Goal: Obtain resource: Obtain resource

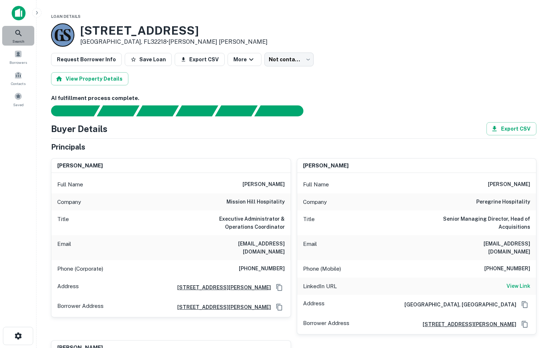
click at [19, 34] on icon at bounding box center [18, 33] width 6 height 6
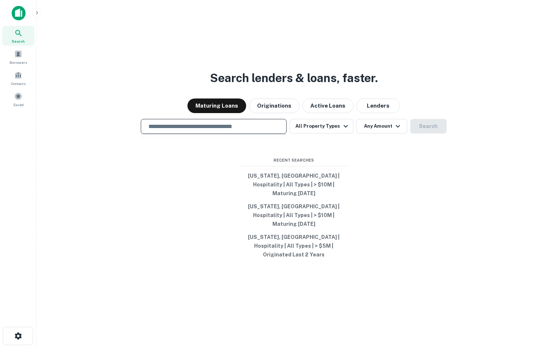
click at [238, 131] on input "text" at bounding box center [213, 126] width 139 height 8
type input "**********"
click at [344, 134] on button "All Property Types" at bounding box center [321, 126] width 63 height 15
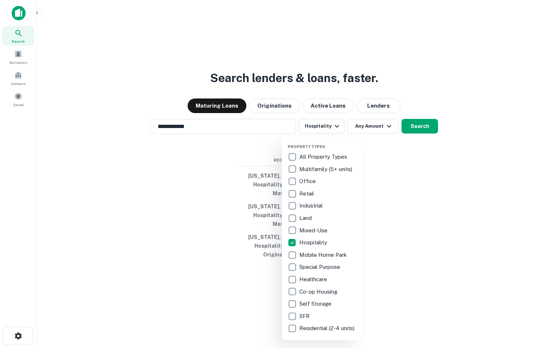
click at [407, 218] on div at bounding box center [278, 174] width 557 height 348
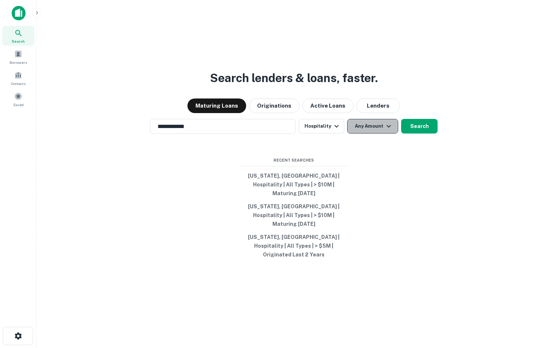
click at [388, 131] on icon "button" at bounding box center [389, 126] width 9 height 9
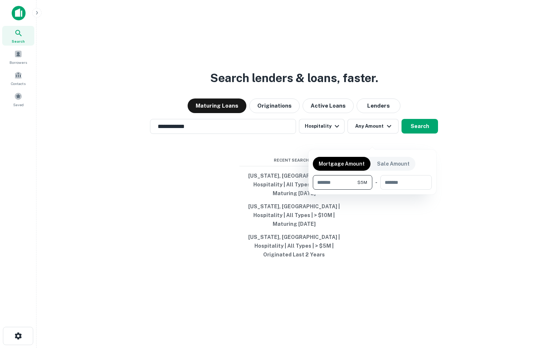
type input "*******"
click at [482, 163] on div at bounding box center [278, 174] width 557 height 348
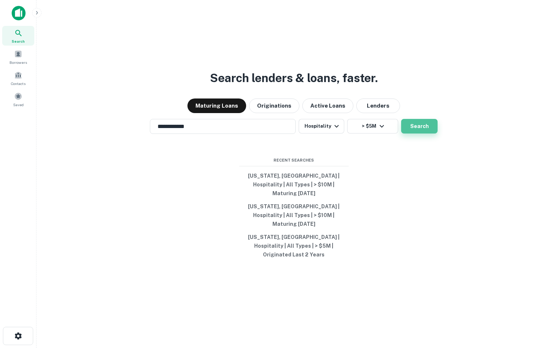
click at [427, 134] on button "Search" at bounding box center [419, 126] width 36 height 15
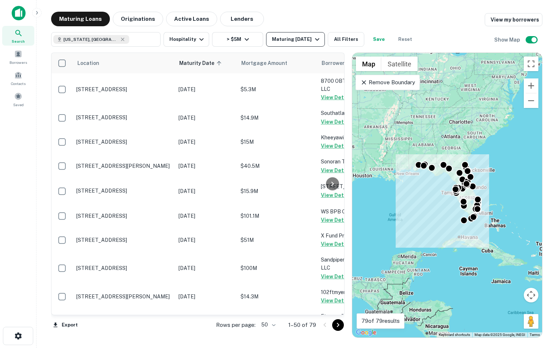
click at [305, 42] on div "Maturing [DATE]" at bounding box center [297, 39] width 50 height 9
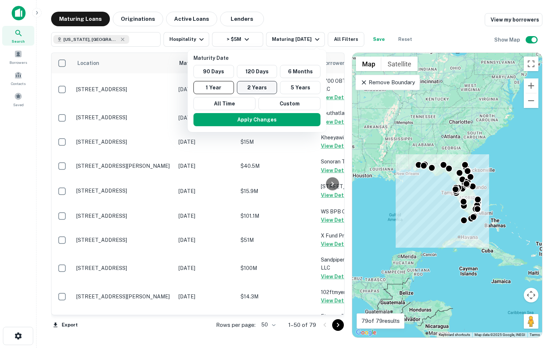
click at [249, 85] on button "2 Years" at bounding box center [257, 87] width 41 height 13
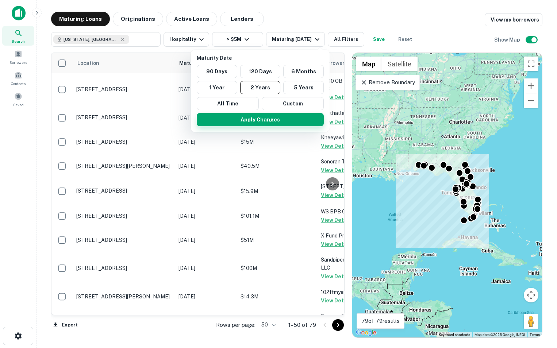
click at [259, 122] on button "Apply Changes" at bounding box center [260, 119] width 127 height 13
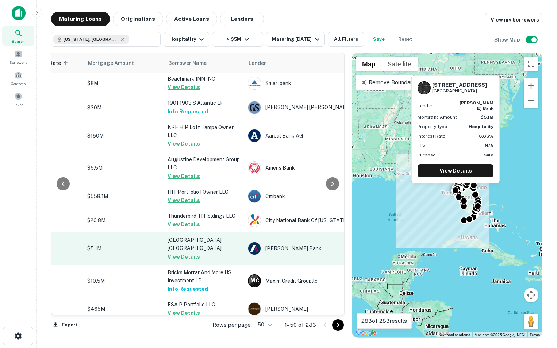
scroll to position [1063, 153]
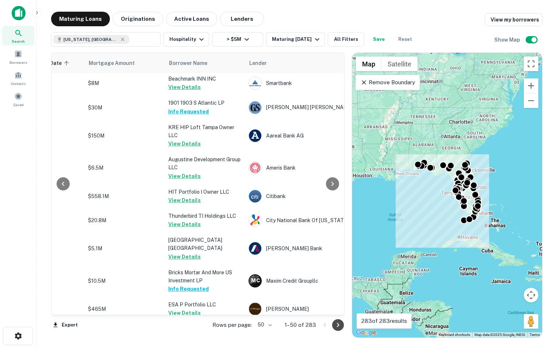
click at [339, 327] on icon "Go to next page" at bounding box center [338, 325] width 9 height 9
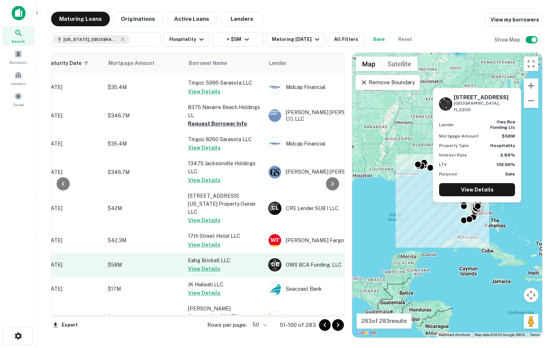
scroll to position [1043, 133]
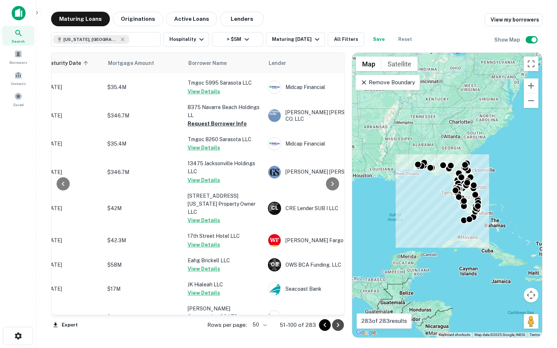
click at [340, 330] on button "Go to next page" at bounding box center [338, 325] width 12 height 12
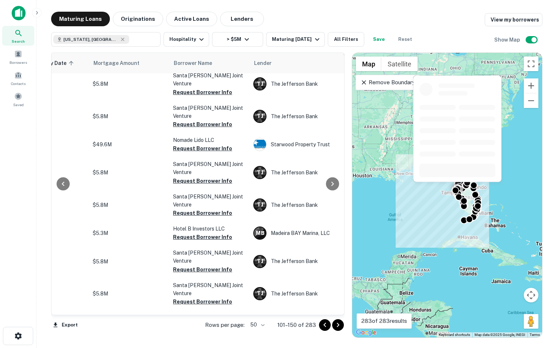
scroll to position [1063, 148]
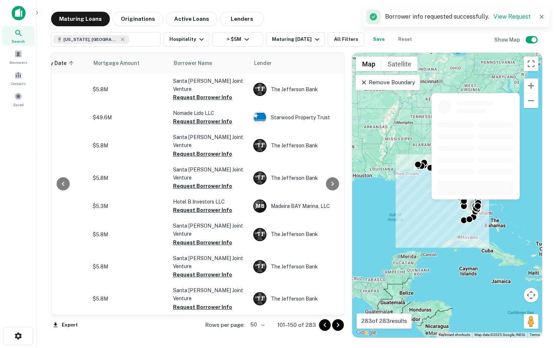
click at [205, 328] on button "Request Borrower Info" at bounding box center [202, 332] width 59 height 9
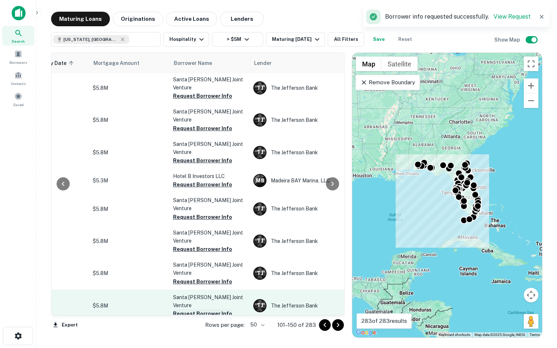
scroll to position [1061, 148]
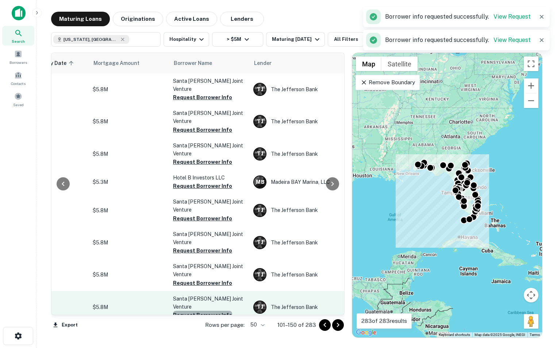
click at [211, 311] on button "Request Borrower Info" at bounding box center [202, 315] width 59 height 9
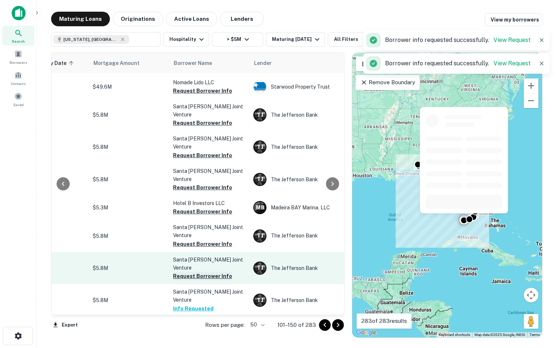
scroll to position [1063, 148]
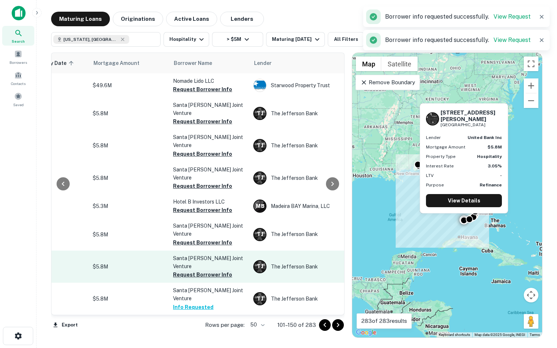
click at [213, 270] on button "Request Borrower Info" at bounding box center [202, 274] width 59 height 9
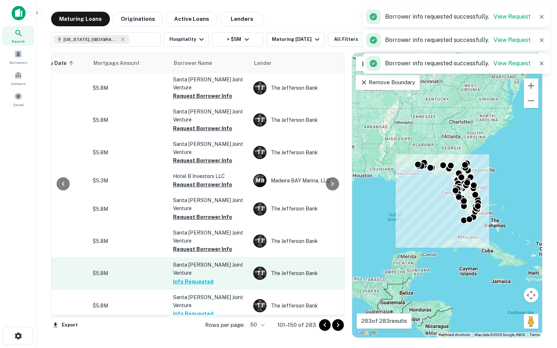
scroll to position [1061, 148]
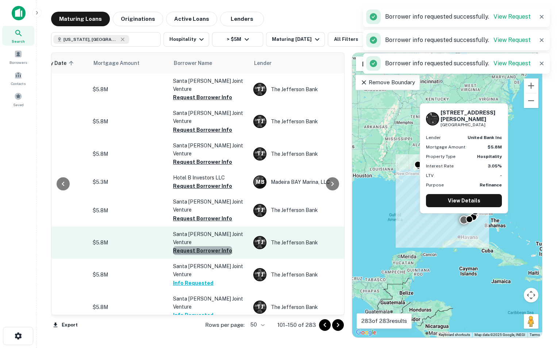
click at [208, 246] on button "Request Borrower Info" at bounding box center [202, 250] width 59 height 9
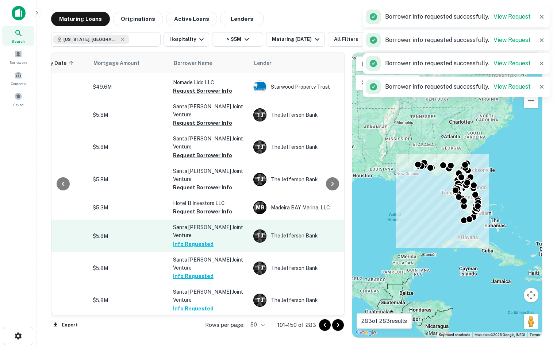
scroll to position [1063, 148]
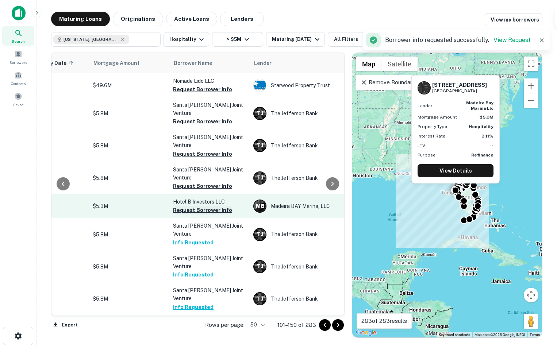
click at [204, 206] on button "Request Borrower Info" at bounding box center [202, 210] width 59 height 9
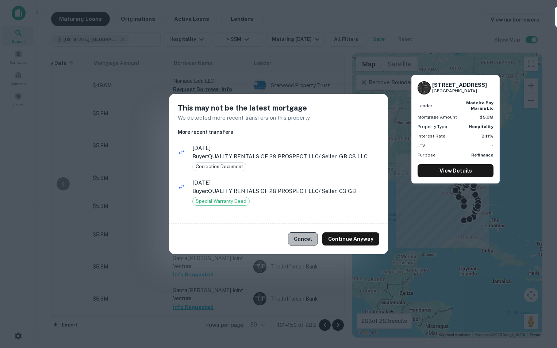
click at [304, 239] on button "Cancel" at bounding box center [303, 238] width 30 height 13
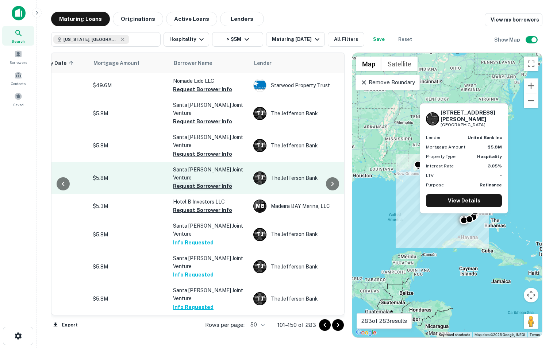
click at [195, 182] on button "Request Borrower Info" at bounding box center [202, 186] width 59 height 9
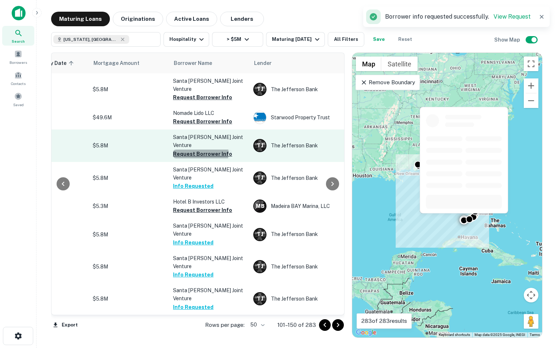
click at [195, 150] on button "Request Borrower Info" at bounding box center [202, 154] width 59 height 9
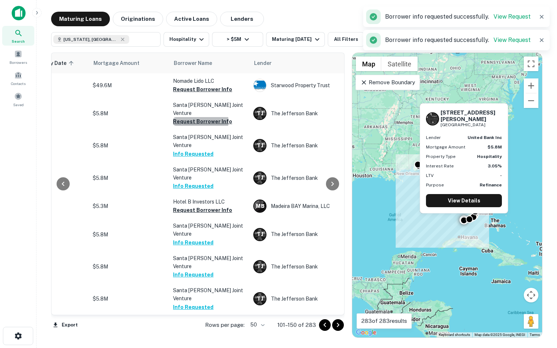
click at [197, 117] on button "Request Borrower Info" at bounding box center [202, 121] width 59 height 9
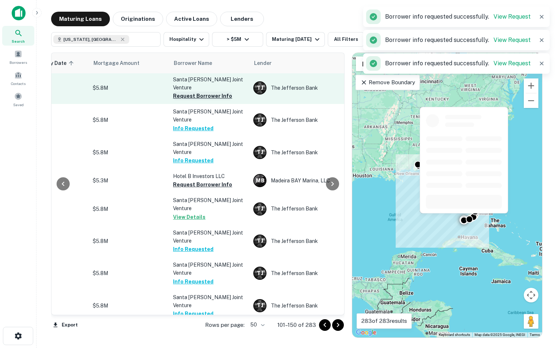
scroll to position [1061, 148]
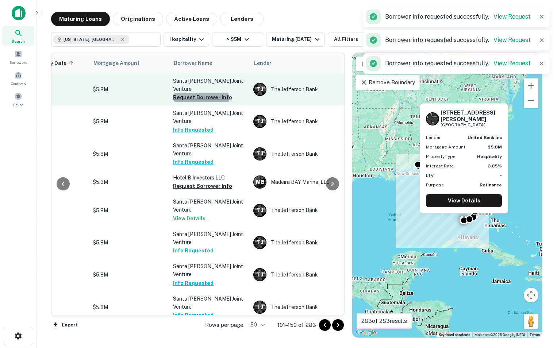
click at [199, 93] on button "Request Borrower Info" at bounding box center [202, 97] width 59 height 9
click at [199, 93] on button "Requesting..." at bounding box center [190, 97] width 35 height 9
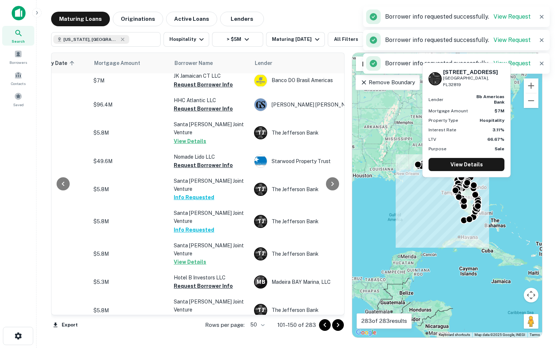
scroll to position [983, 146]
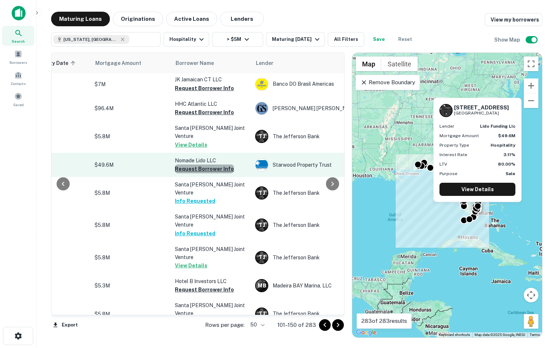
click at [212, 165] on button "Request Borrower Info" at bounding box center [204, 169] width 59 height 9
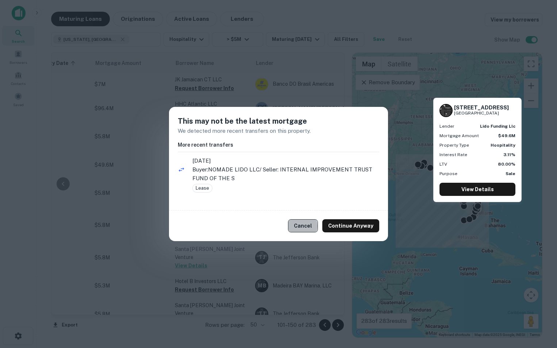
click at [304, 226] on button "Cancel" at bounding box center [303, 225] width 30 height 13
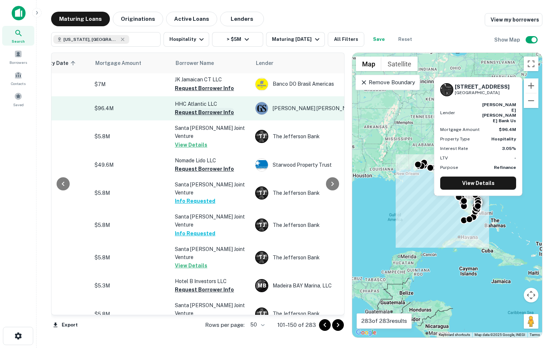
click at [194, 112] on button "Request Borrower Info" at bounding box center [204, 112] width 59 height 9
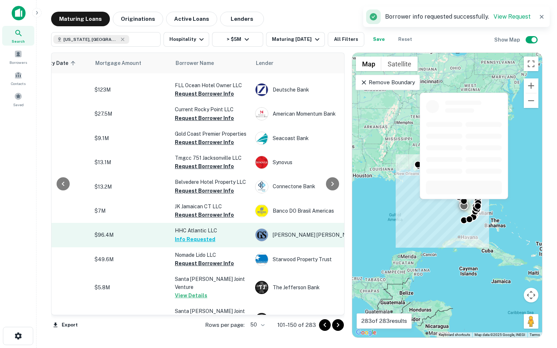
scroll to position [863, 146]
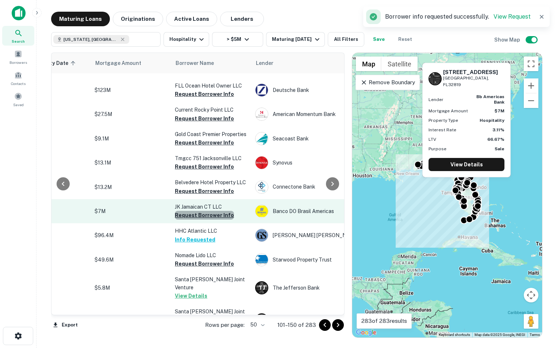
click at [208, 211] on button "Request Borrower Info" at bounding box center [204, 215] width 59 height 9
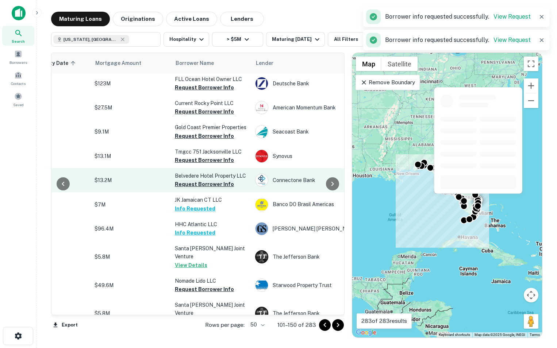
scroll to position [864, 146]
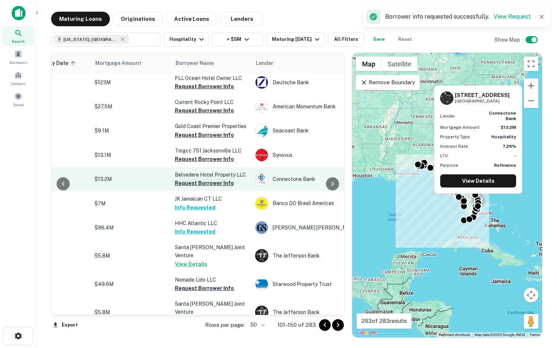
click at [203, 180] on button "Request Borrower Info" at bounding box center [204, 183] width 59 height 9
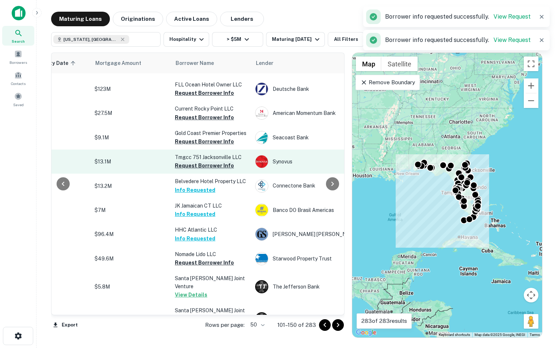
scroll to position [863, 146]
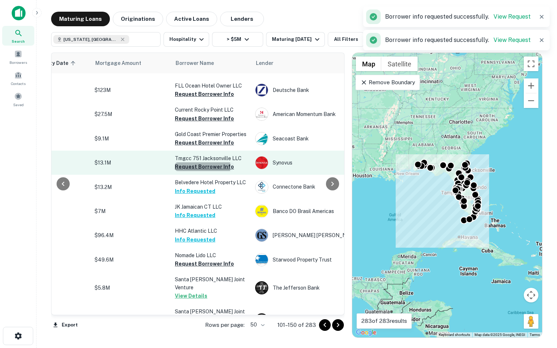
click at [196, 162] on button "Request Borrower Info" at bounding box center [204, 166] width 59 height 9
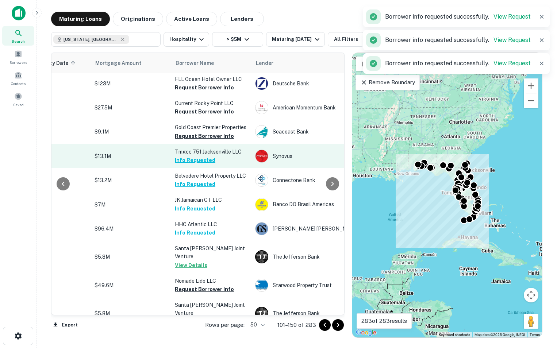
scroll to position [864, 146]
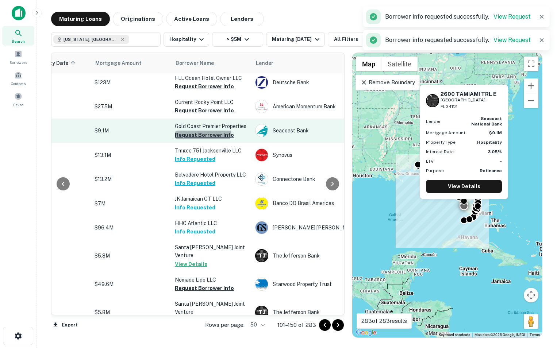
click at [197, 131] on button "Request Borrower Info" at bounding box center [204, 135] width 59 height 9
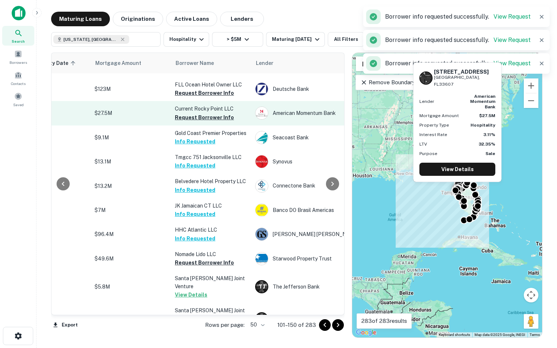
scroll to position [863, 146]
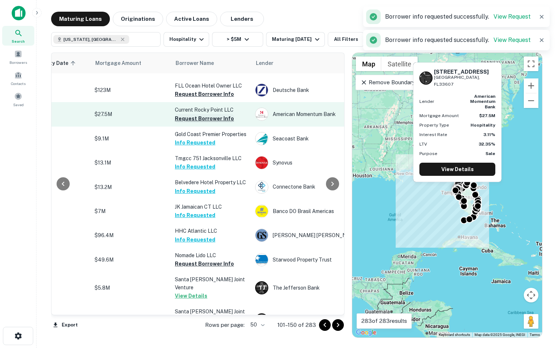
click at [199, 114] on button "Request Borrower Info" at bounding box center [204, 118] width 59 height 9
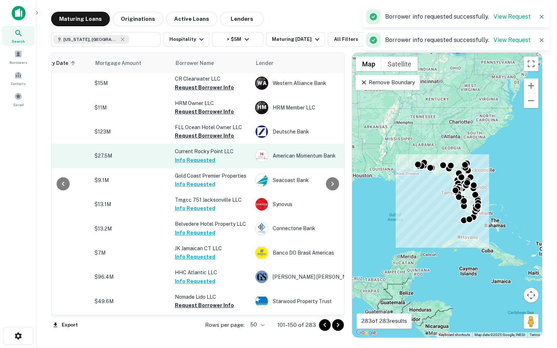
scroll to position [821, 146]
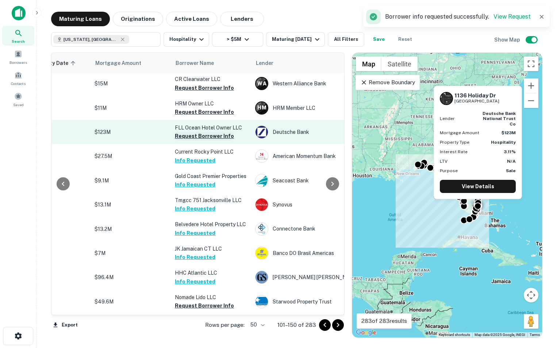
click at [202, 132] on button "Request Borrower Info" at bounding box center [204, 136] width 59 height 9
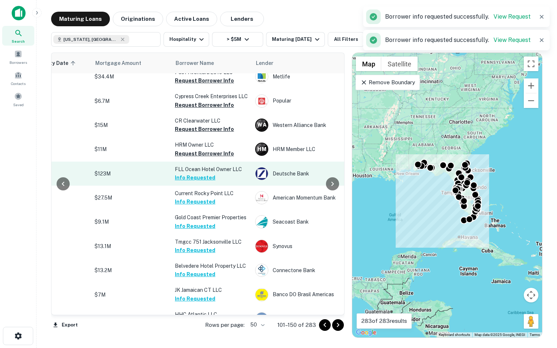
scroll to position [768, 146]
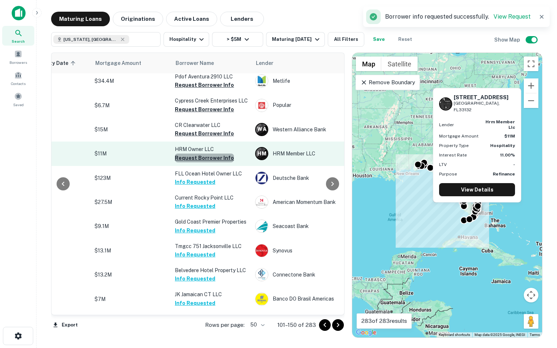
click at [209, 154] on button "Request Borrower Info" at bounding box center [204, 158] width 59 height 9
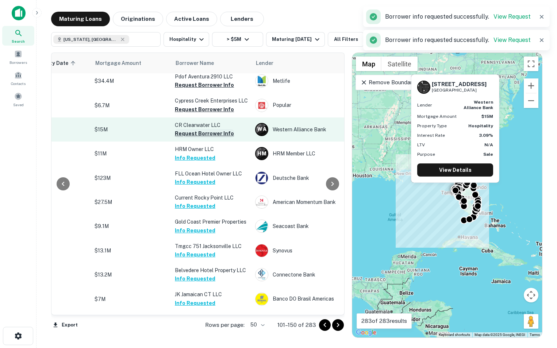
click at [199, 129] on button "Request Borrower Info" at bounding box center [204, 133] width 59 height 9
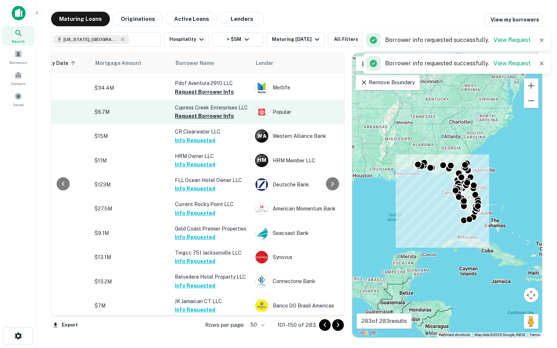
scroll to position [767, 146]
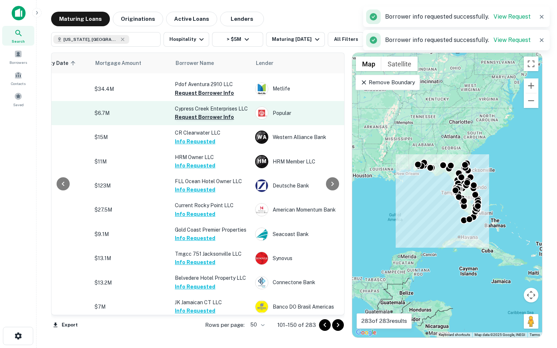
click at [199, 113] on button "Request Borrower Info" at bounding box center [204, 117] width 59 height 9
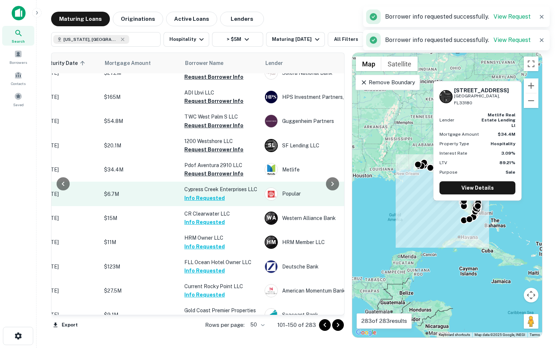
scroll to position [677, 136]
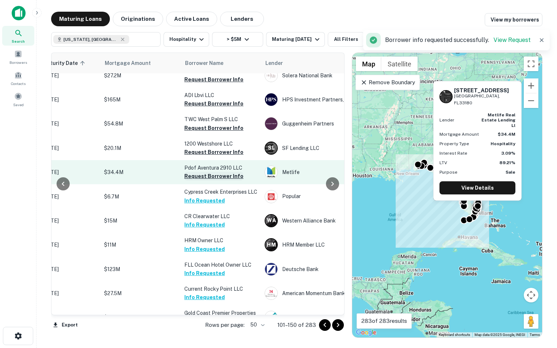
click at [203, 172] on button "Request Borrower Info" at bounding box center [213, 176] width 59 height 9
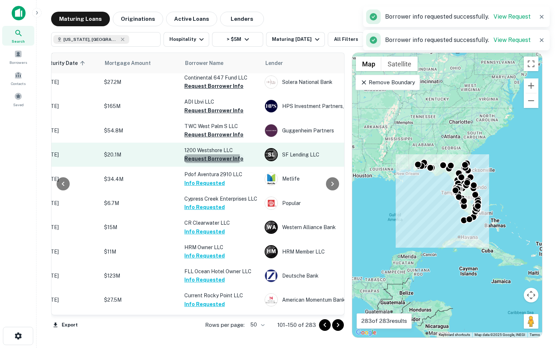
click at [205, 154] on button "Request Borrower Info" at bounding box center [213, 158] width 59 height 9
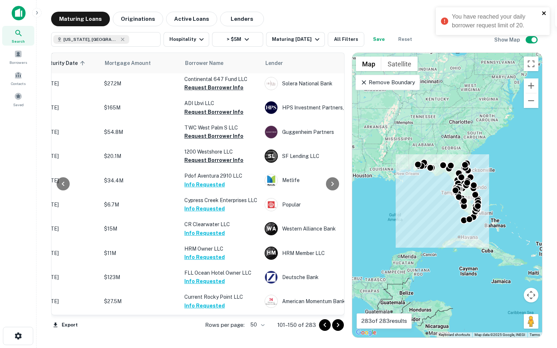
click at [542, 12] on icon "close" at bounding box center [544, 13] width 5 height 6
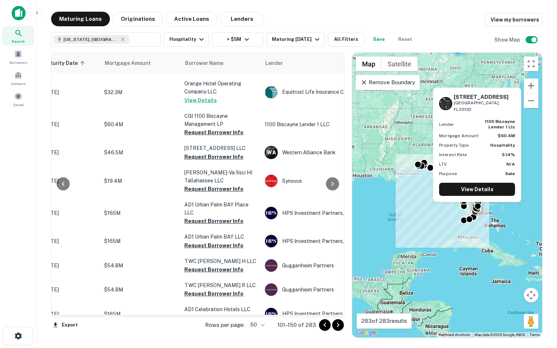
scroll to position [340, 136]
